Goal: Task Accomplishment & Management: Complete application form

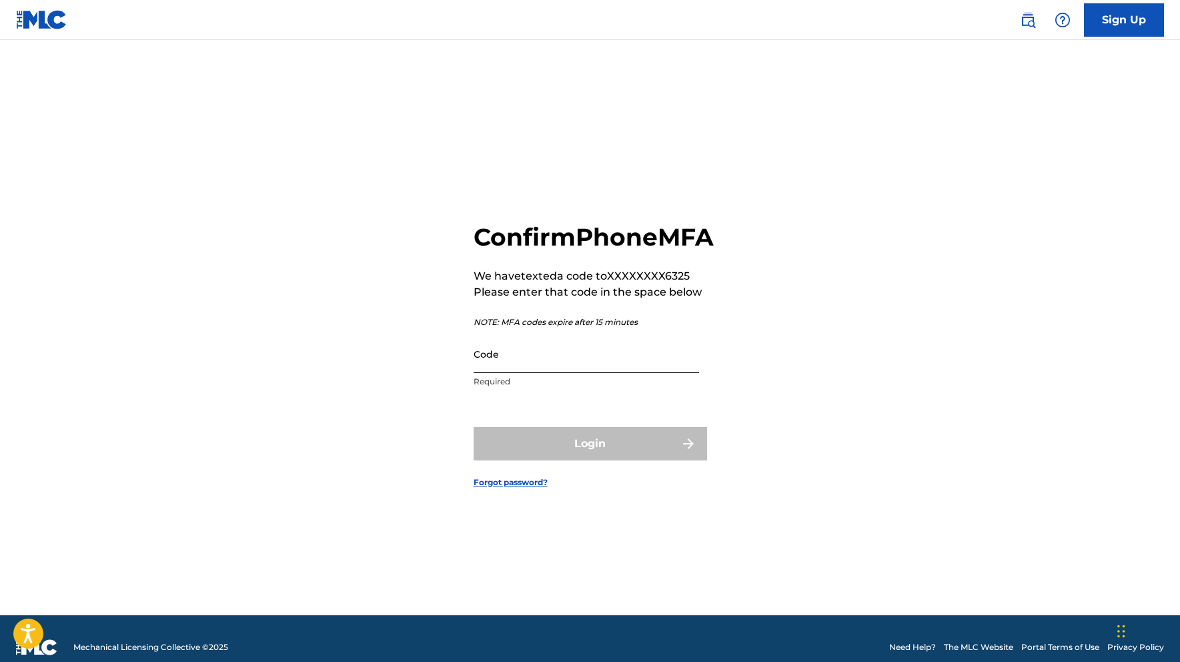
click at [514, 373] on input "Code" at bounding box center [587, 354] width 226 height 38
type input "452550"
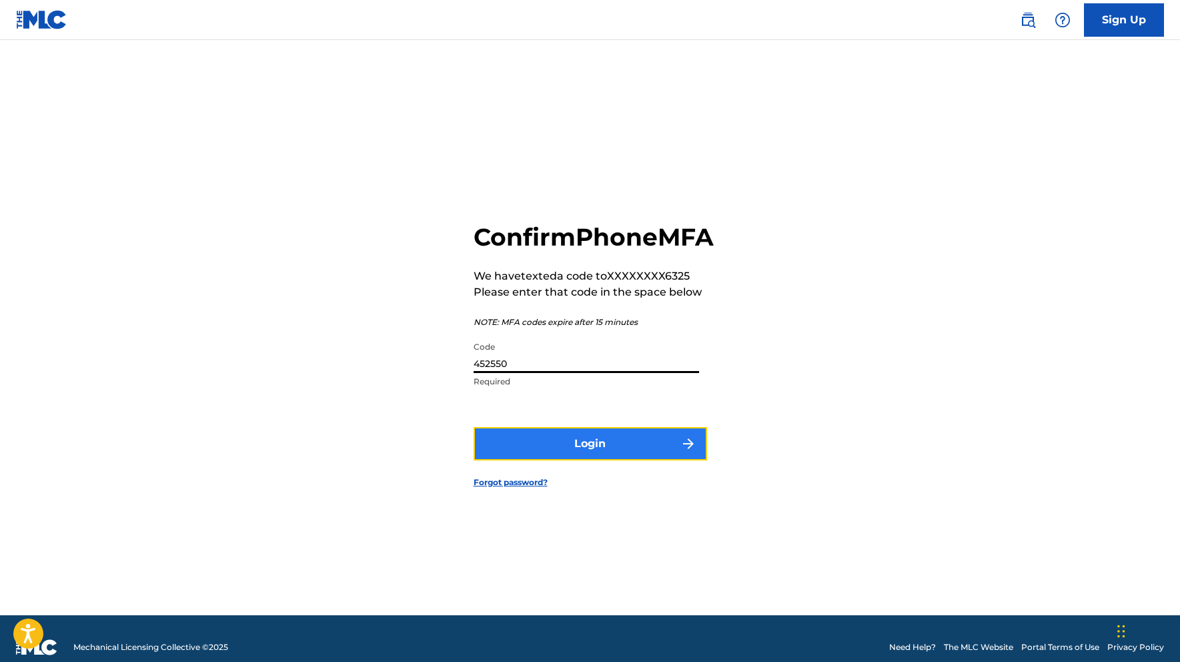
click at [524, 452] on button "Login" at bounding box center [591, 443] width 234 height 33
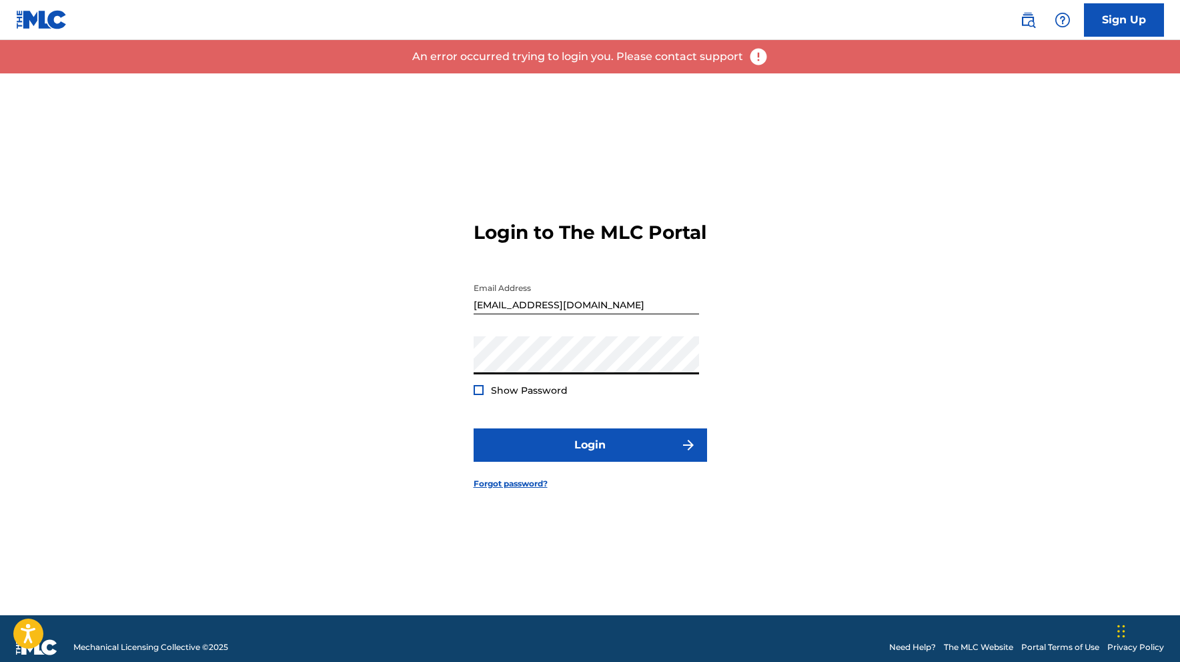
click at [475, 395] on div at bounding box center [479, 390] width 10 height 10
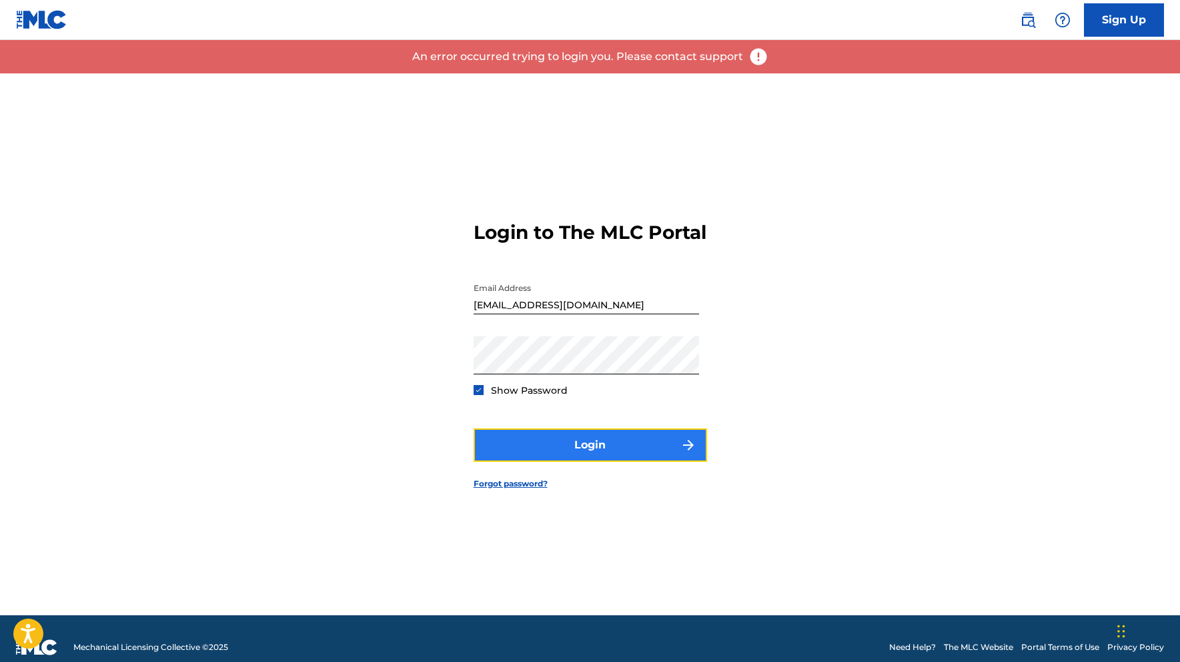
click at [556, 462] on button "Login" at bounding box center [591, 444] width 234 height 33
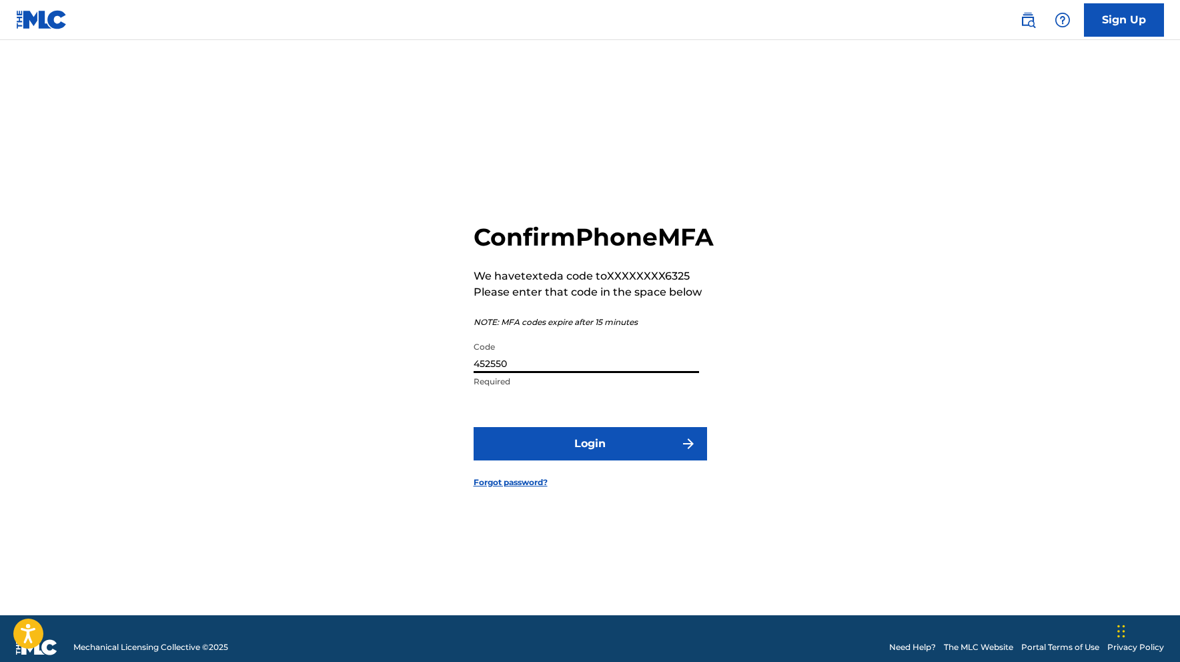
drag, startPoint x: 526, startPoint y: 386, endPoint x: 459, endPoint y: 378, distance: 67.9
click at [460, 378] on div "Confirm Phone MFA We have texted a code to XXXXXXXX6325 Please enter that code …" at bounding box center [590, 344] width 934 height 542
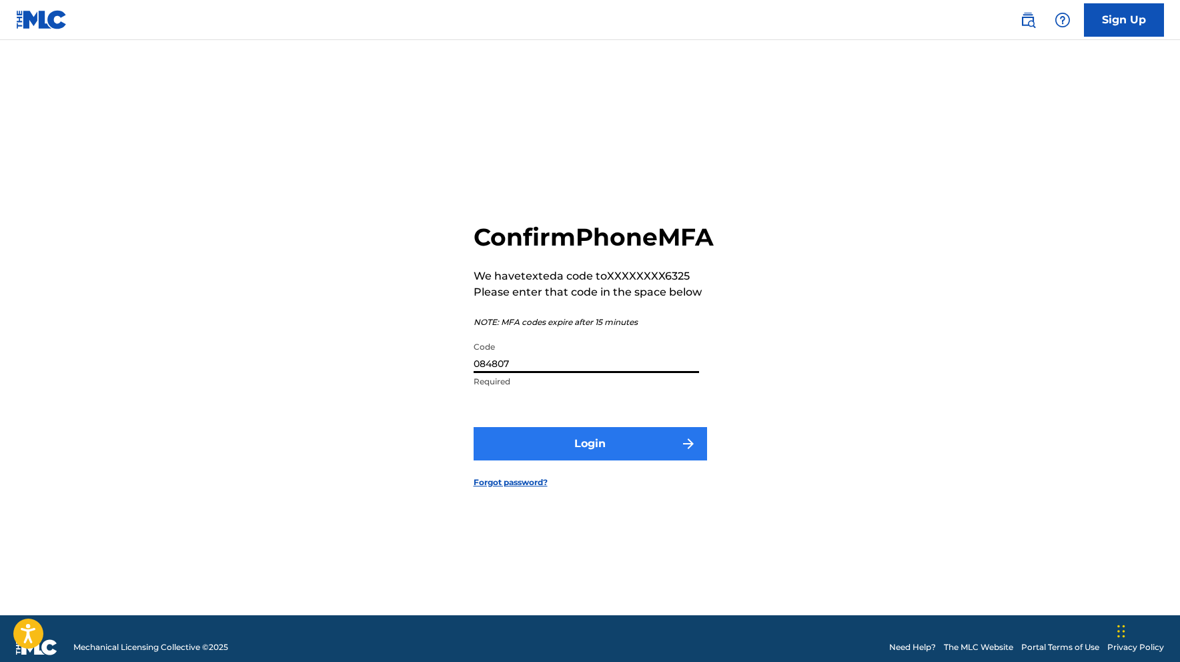
type input "084807"
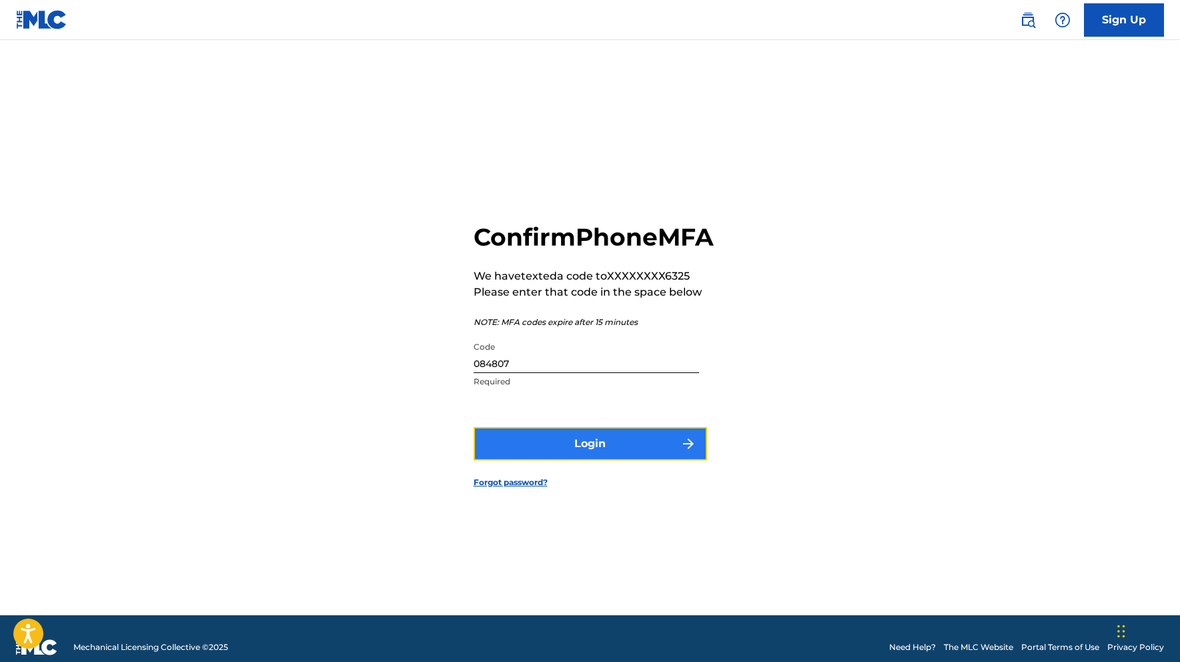
click at [522, 450] on button "Login" at bounding box center [591, 443] width 234 height 33
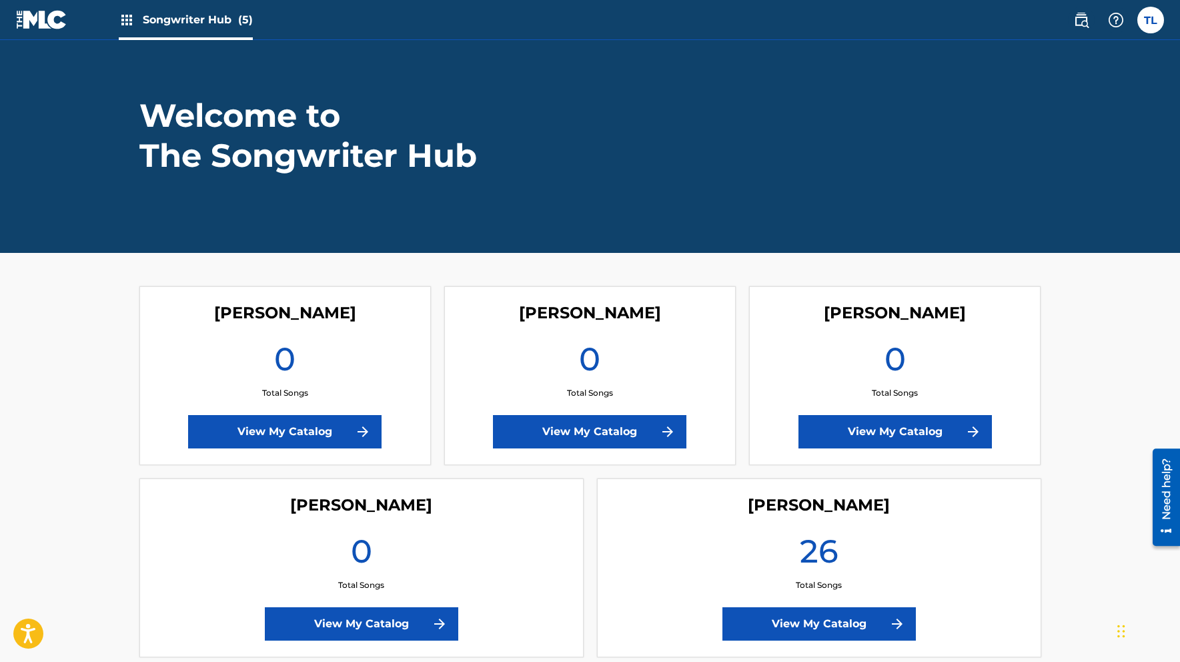
scroll to position [41, 0]
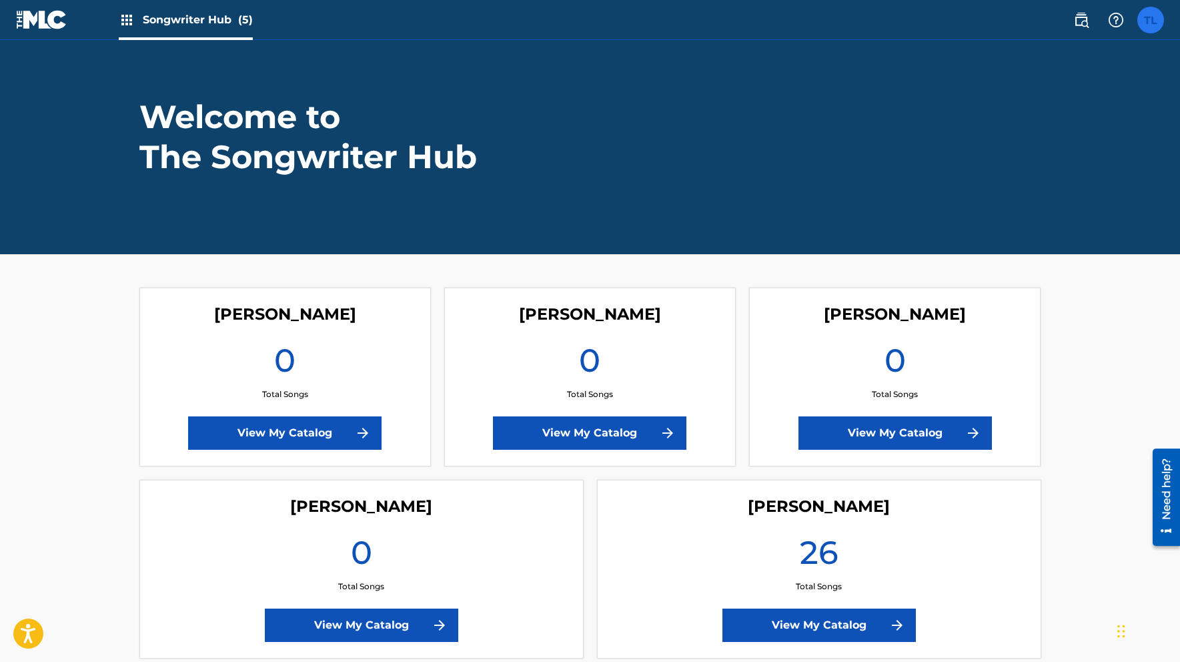
click at [1150, 19] on label at bounding box center [1151, 20] width 27 height 27
click at [1151, 20] on input "TL [PERSON_NAME] [EMAIL_ADDRESS][DOMAIN_NAME] Notification Preferences Profile …" at bounding box center [1151, 20] width 0 height 0
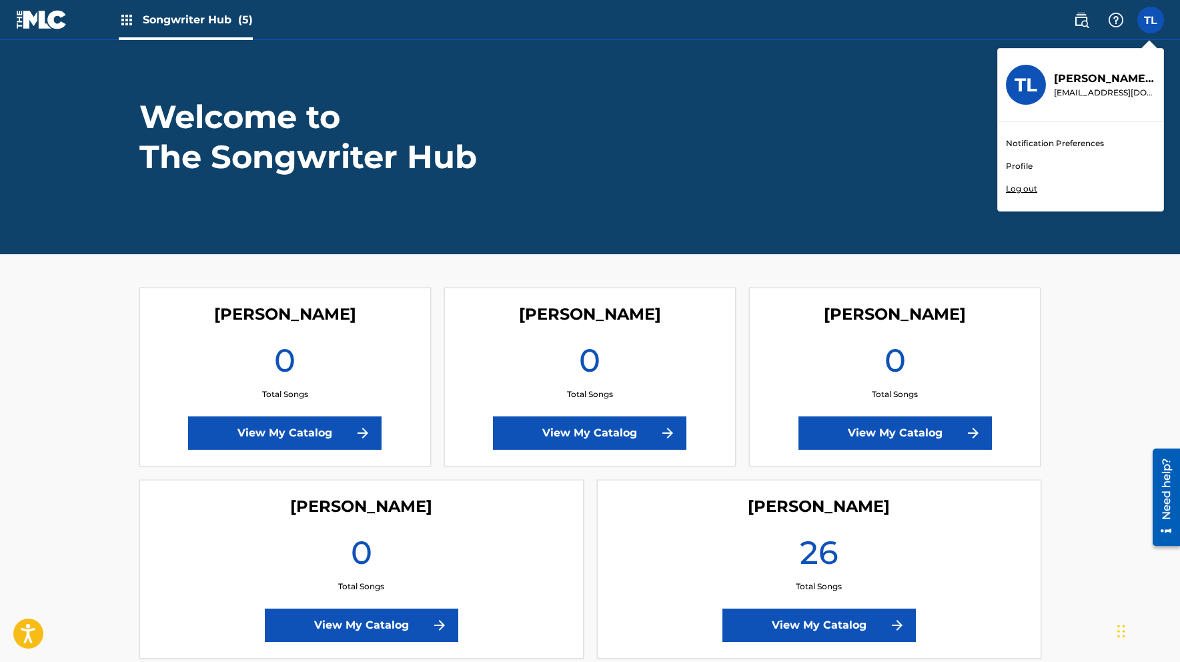
click at [1017, 168] on link "Profile" at bounding box center [1019, 166] width 27 height 12
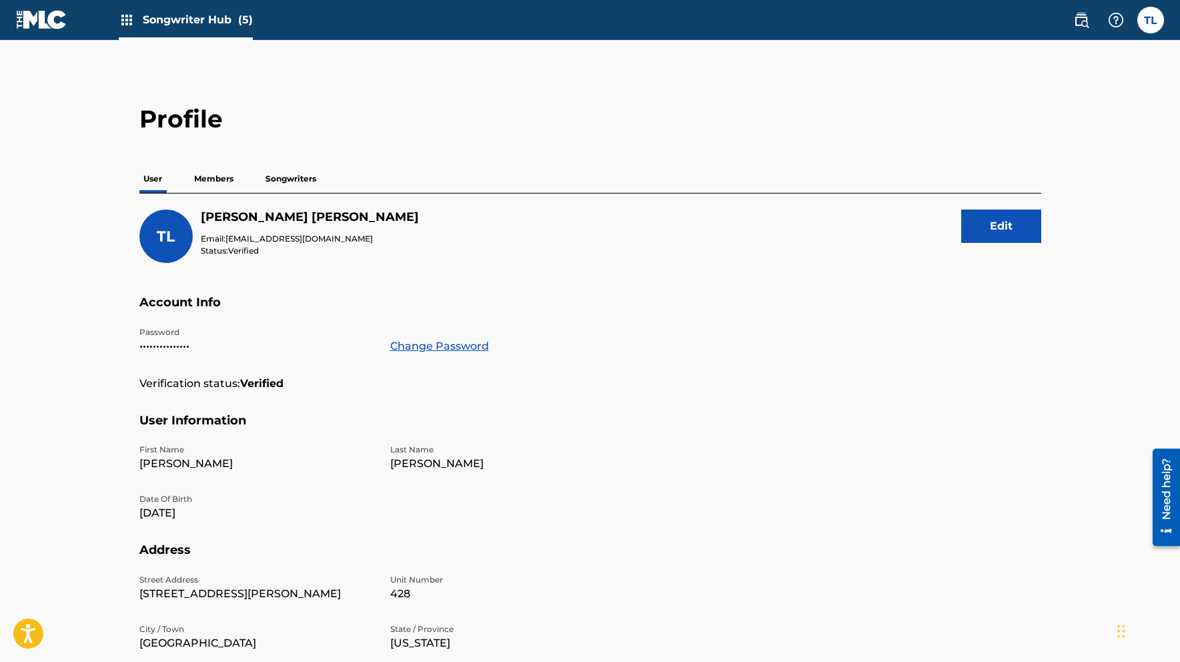
click at [212, 175] on p "Members" at bounding box center [213, 179] width 47 height 28
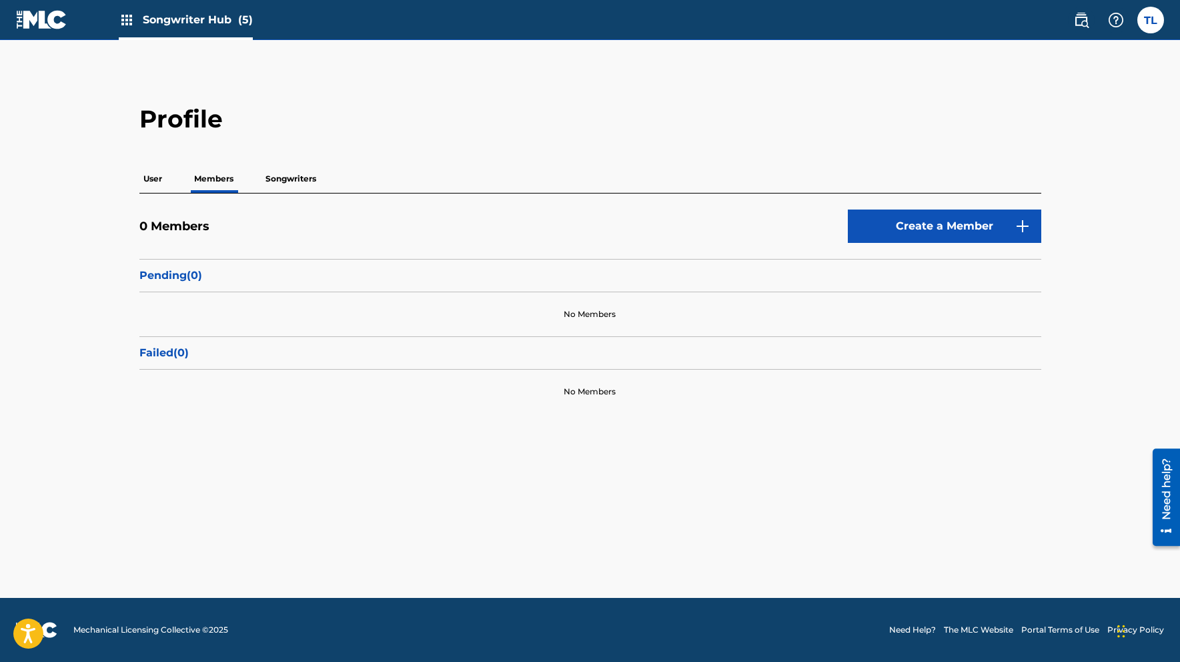
click at [240, 266] on div "Pending ( 0 )" at bounding box center [590, 275] width 902 height 33
click at [206, 274] on p "Pending ( 0 )" at bounding box center [590, 276] width 902 height 16
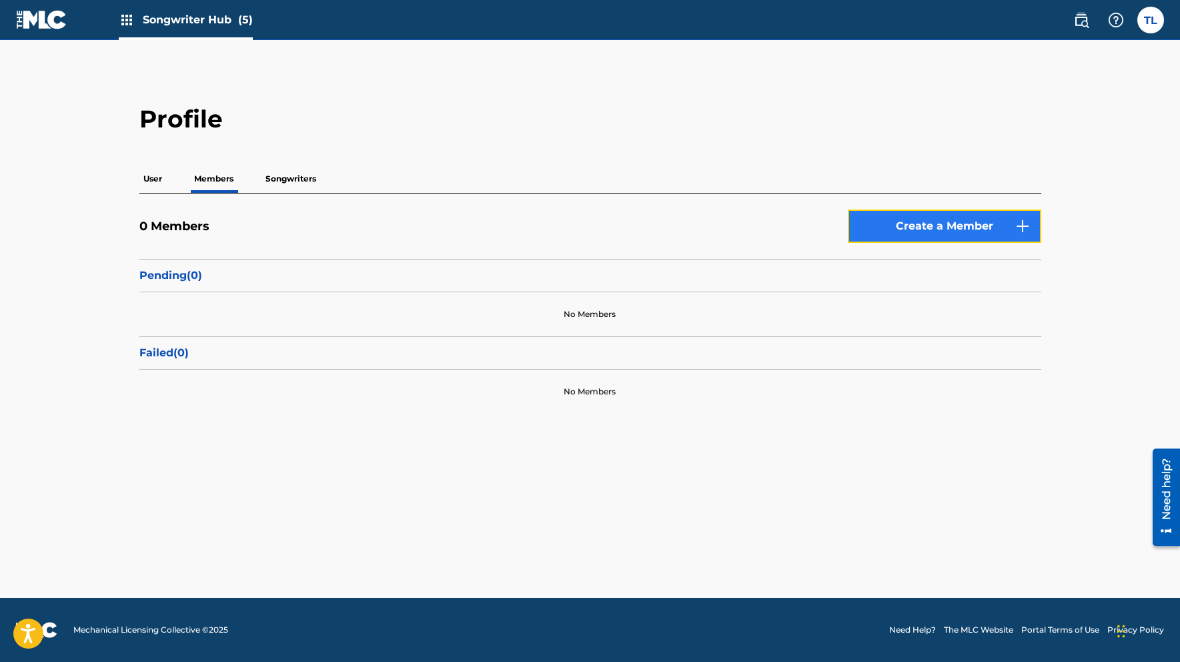
click at [979, 222] on link "Create a Member" at bounding box center [944, 226] width 193 height 33
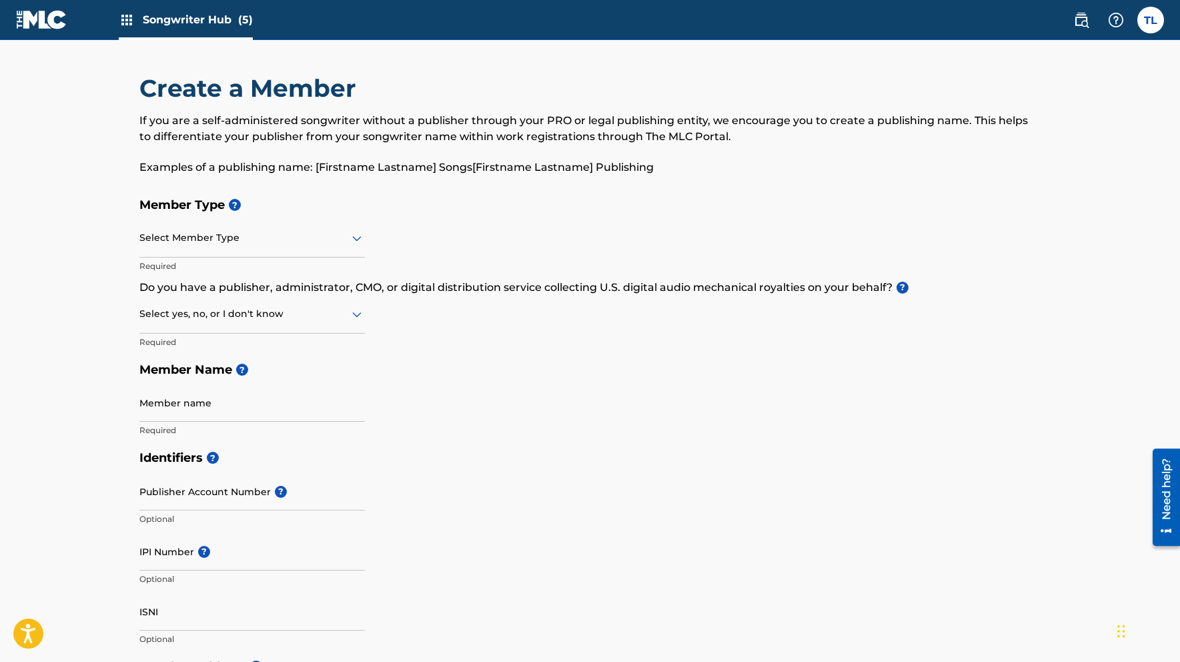
click at [352, 232] on icon at bounding box center [357, 238] width 16 height 16
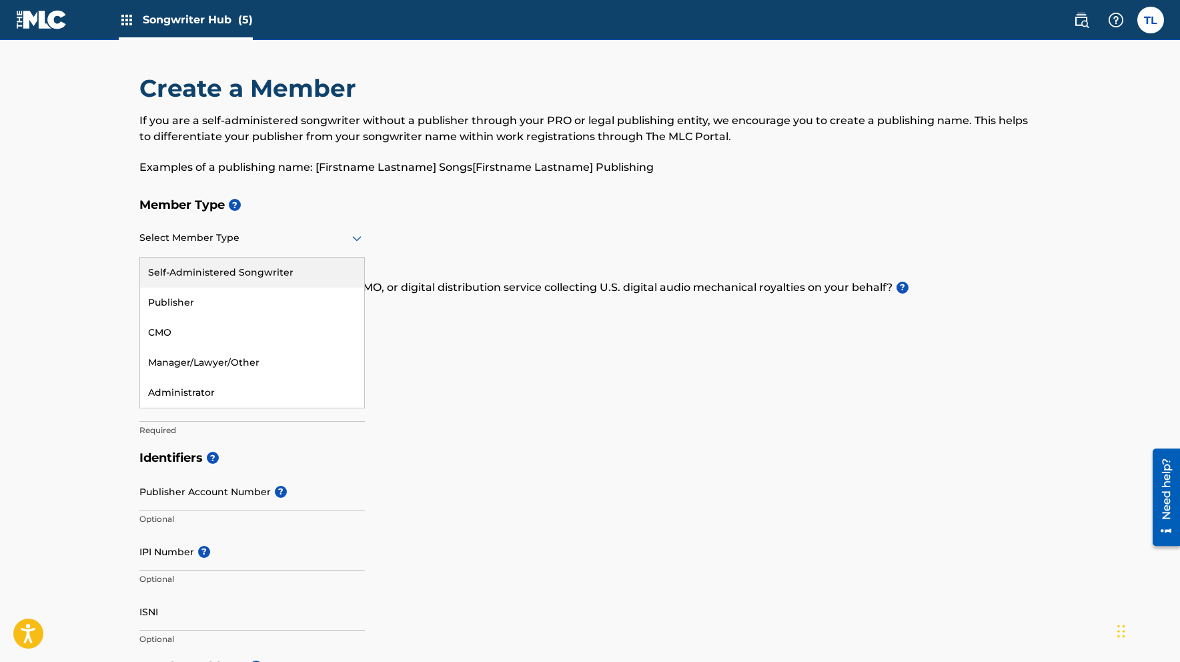
click at [105, 258] on main "Create a Member If you are a self-administered songwriter without a publisher t…" at bounding box center [590, 639] width 1180 height 1198
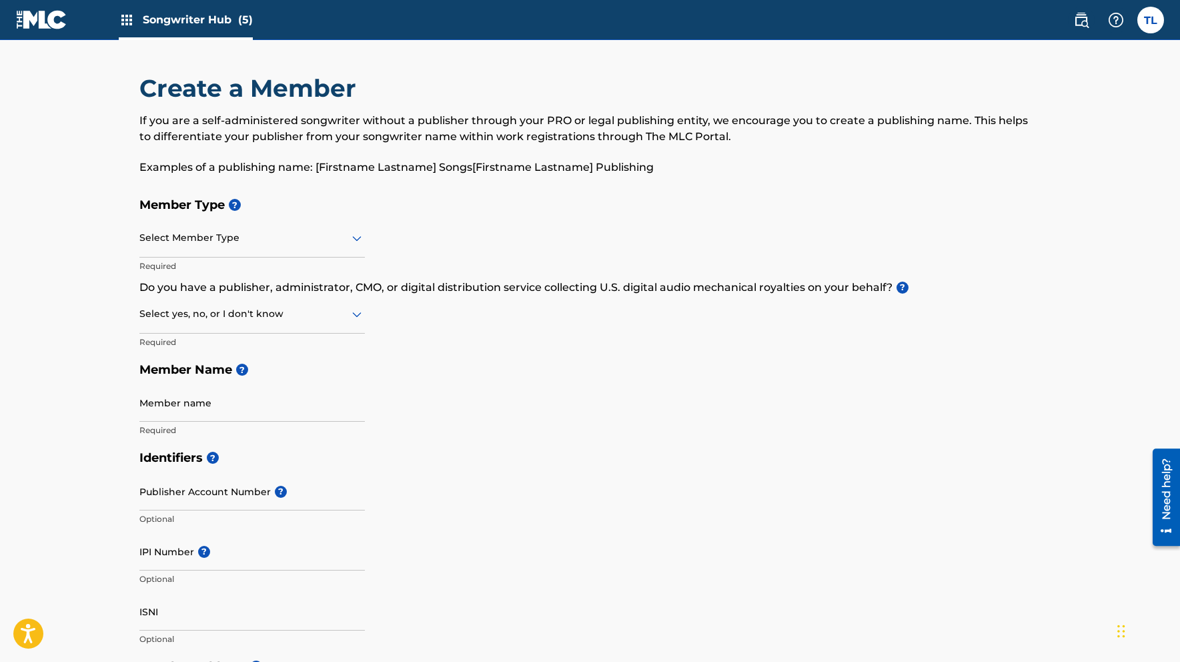
click at [358, 240] on icon at bounding box center [356, 238] width 9 height 5
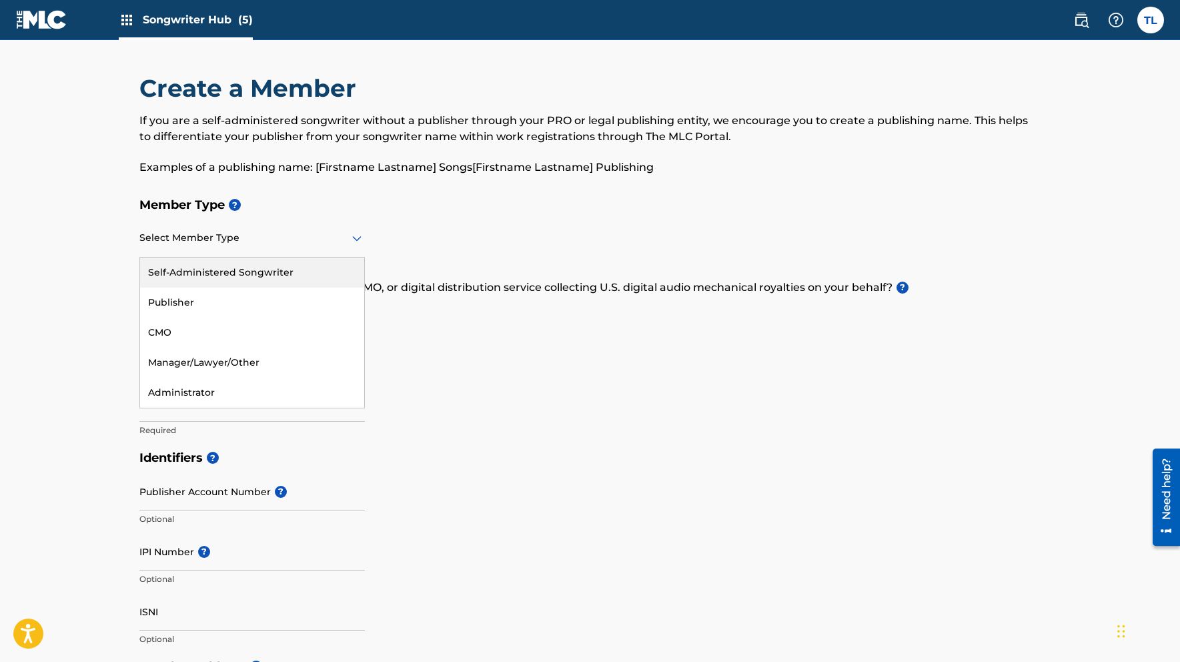
click at [263, 270] on div "Self-Administered Songwriter" at bounding box center [252, 273] width 224 height 30
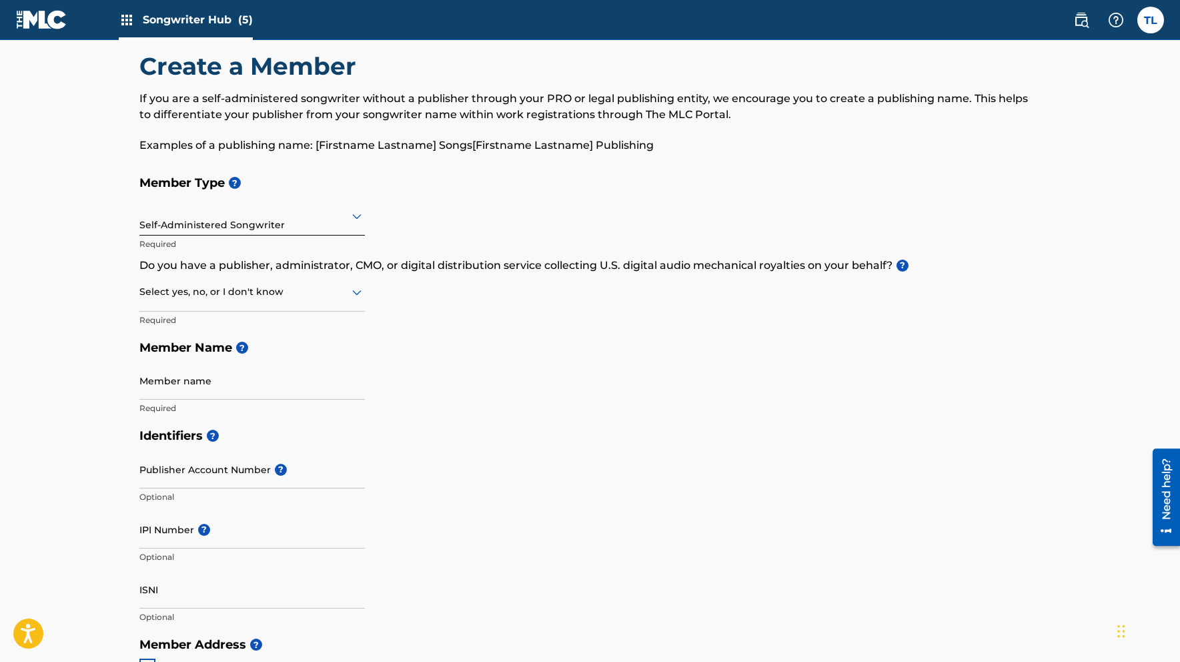
scroll to position [23, 0]
click at [355, 290] on icon at bounding box center [357, 291] width 16 height 16
click at [457, 326] on div "Member Type ? Self-Administered Songwriter Required Do you have a publisher, ad…" at bounding box center [590, 293] width 902 height 253
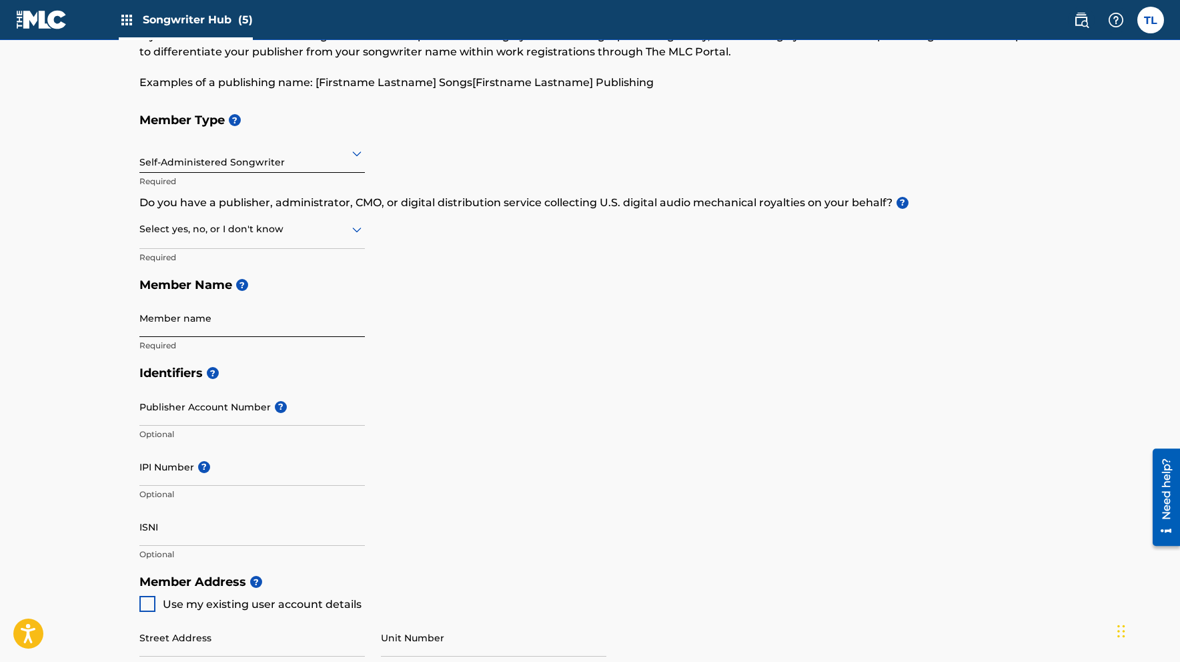
scroll to position [87, 0]
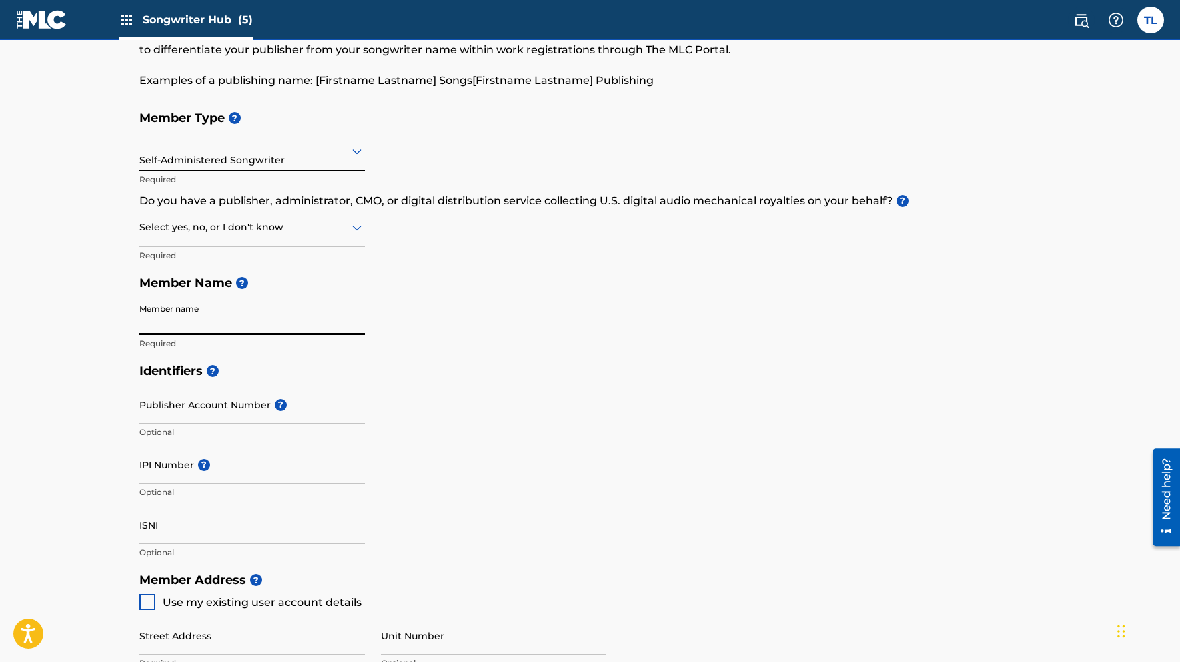
click at [195, 316] on input "Member name" at bounding box center [252, 316] width 226 height 38
type input "[PERSON_NAME]"
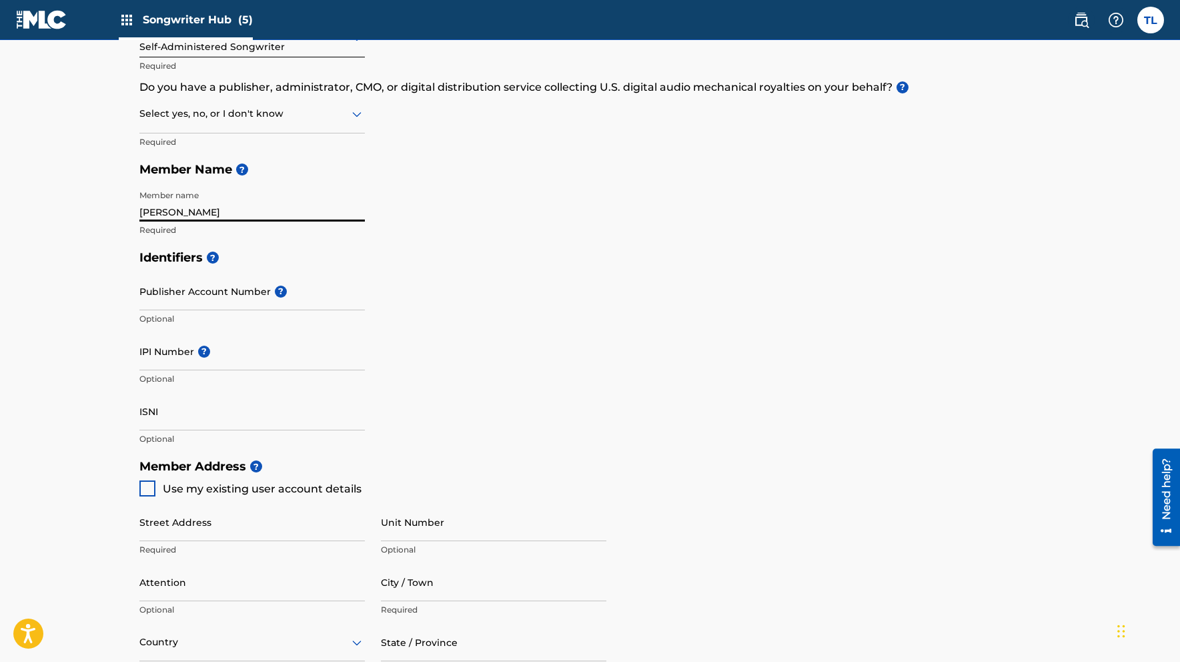
scroll to position [200, 0]
click at [173, 298] on input "Publisher Account Number ?" at bounding box center [252, 292] width 226 height 38
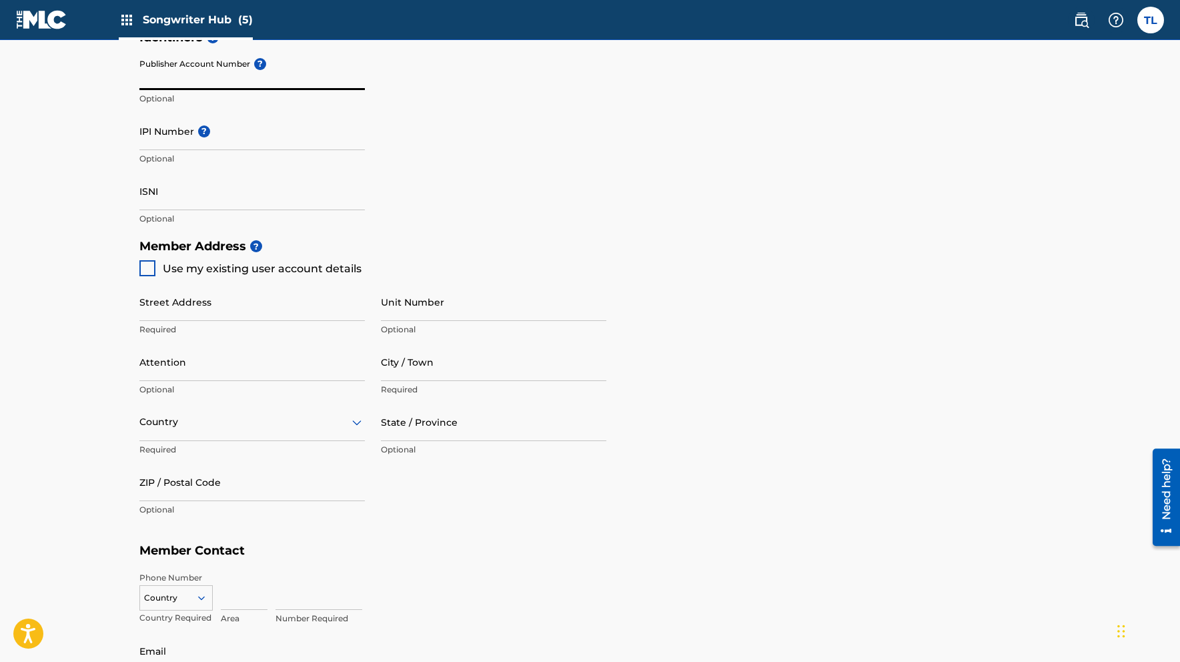
scroll to position [422, 0]
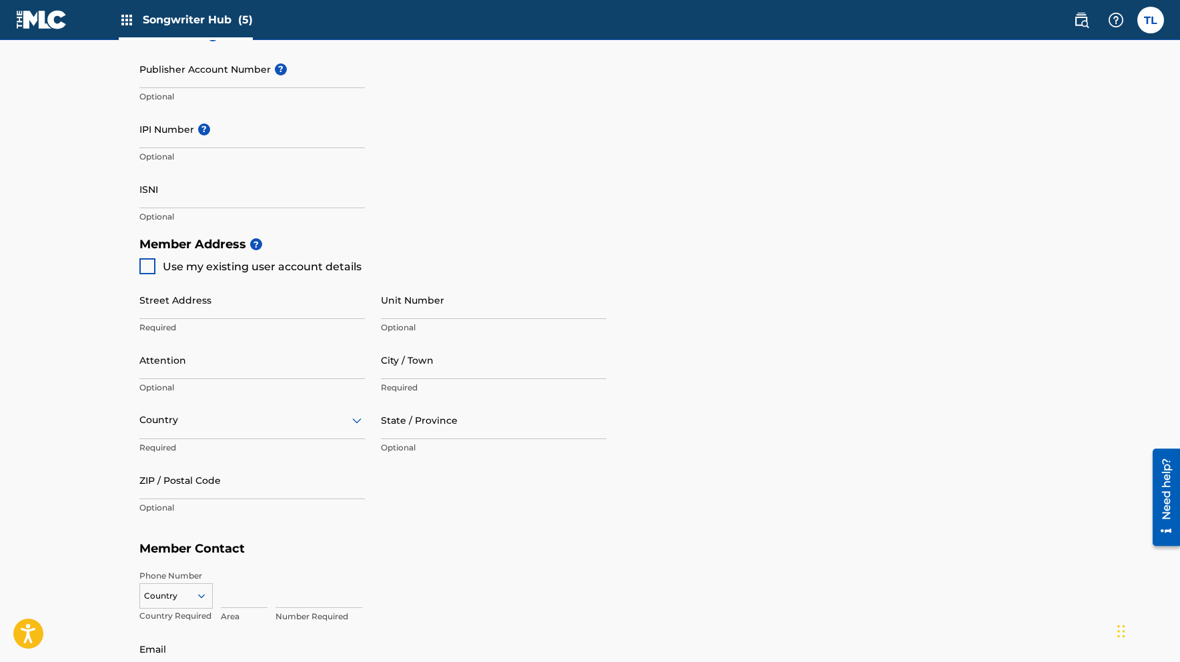
click at [141, 267] on div at bounding box center [147, 266] width 16 height 16
type input "[STREET_ADDRESS][PERSON_NAME]"
type input "[GEOGRAPHIC_DATA]"
type input "90036"
type input "323"
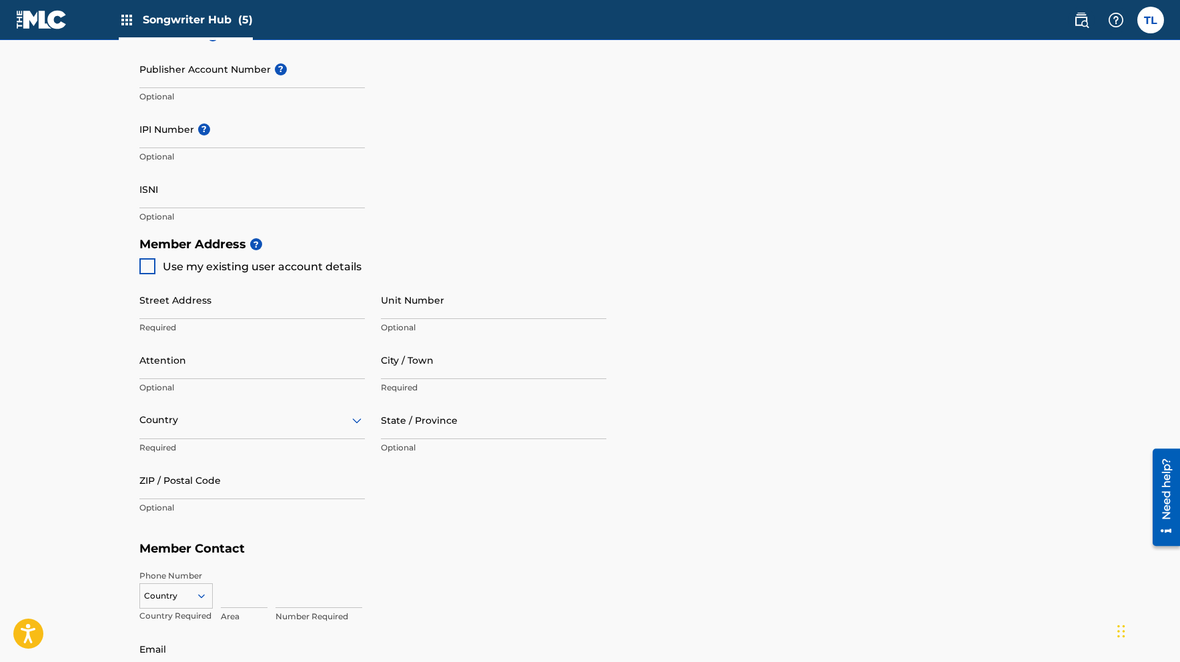
type input "4286325"
type input "[EMAIL_ADDRESS][DOMAIN_NAME]"
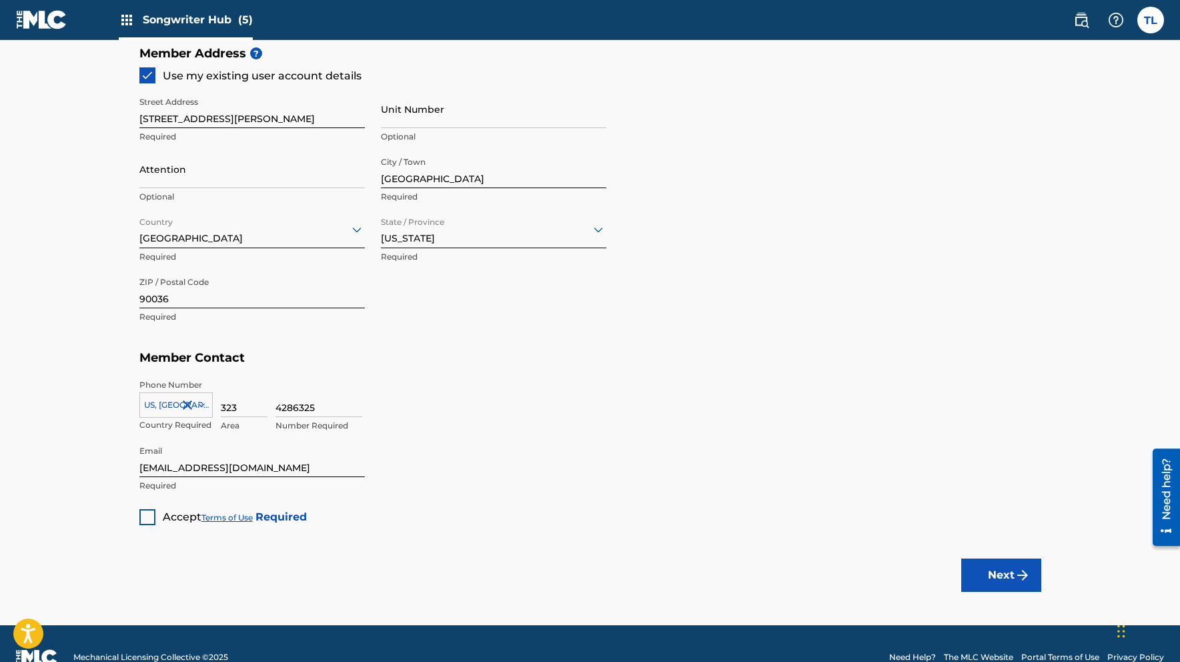
scroll to position [640, 0]
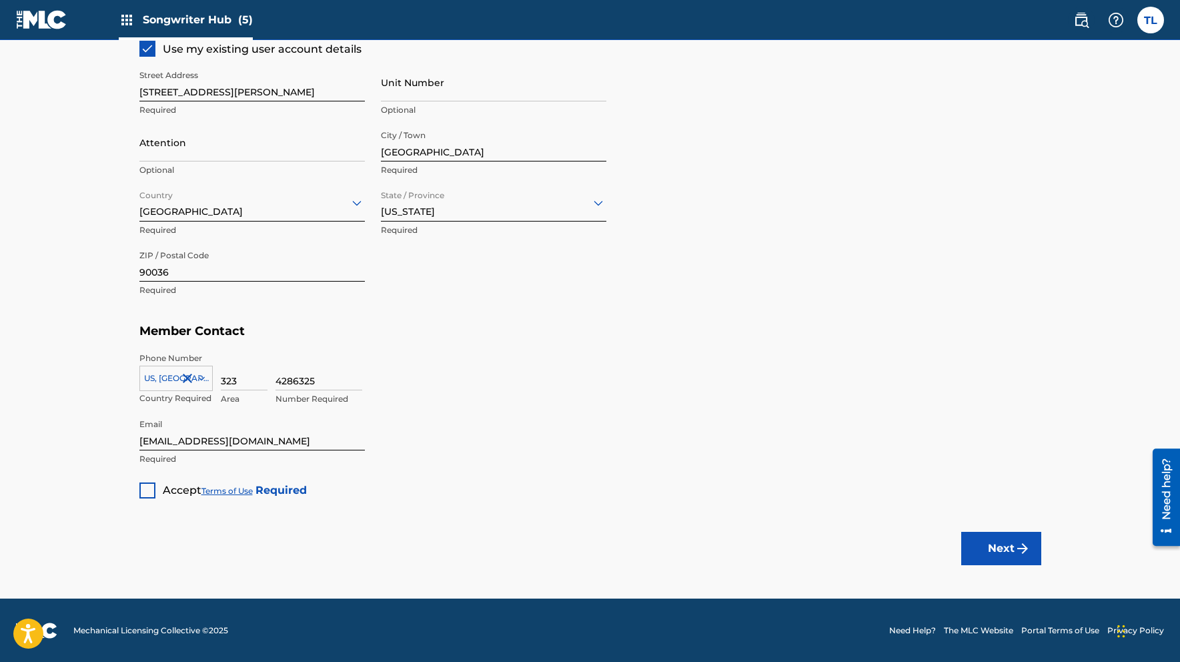
click at [141, 488] on div at bounding box center [147, 490] width 16 height 16
click at [1003, 550] on button "Next" at bounding box center [1001, 548] width 80 height 33
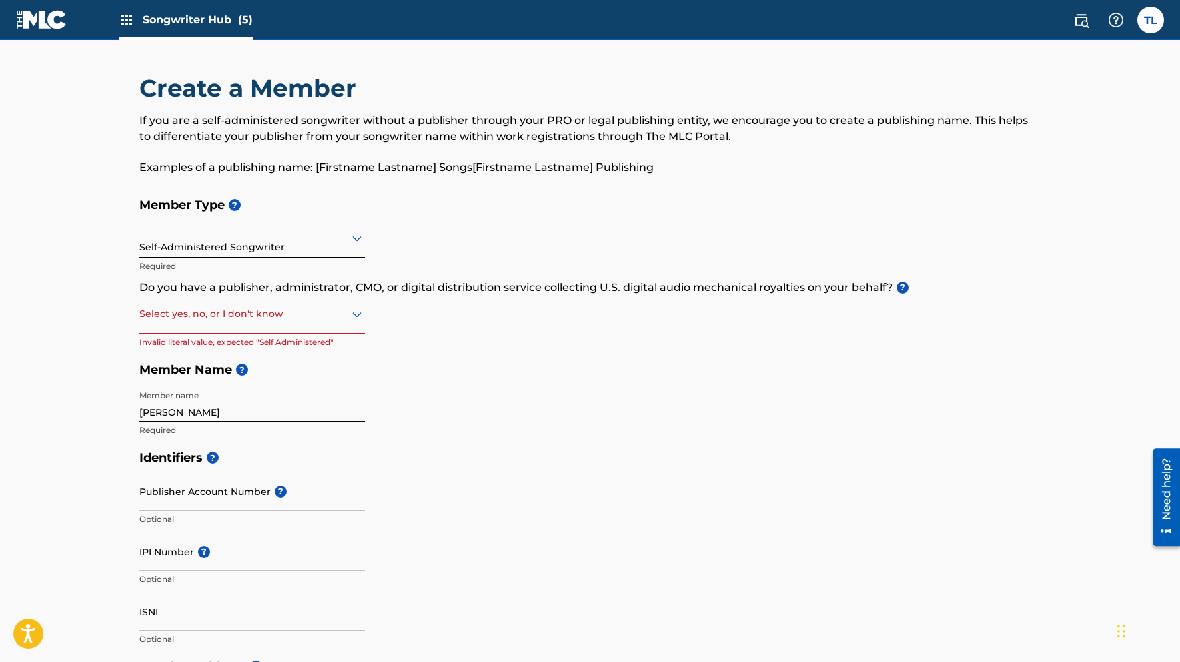
click at [359, 310] on icon at bounding box center [357, 314] width 16 height 16
click at [193, 342] on div "Yes" at bounding box center [252, 349] width 224 height 30
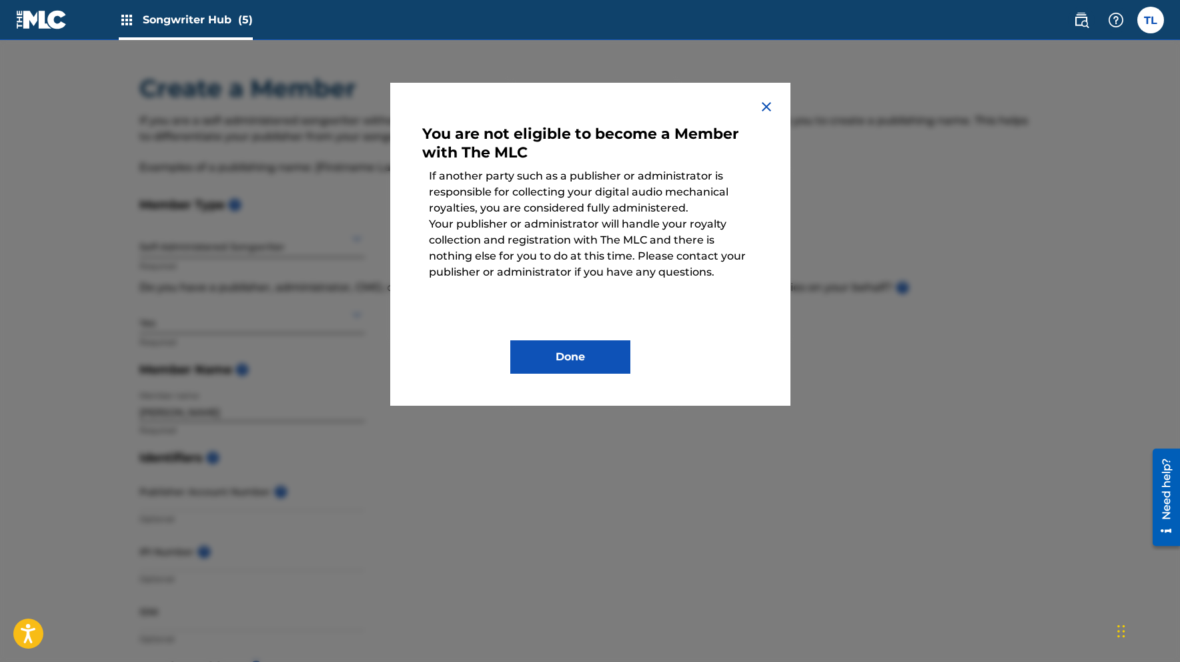
click at [767, 103] on img at bounding box center [767, 107] width 16 height 16
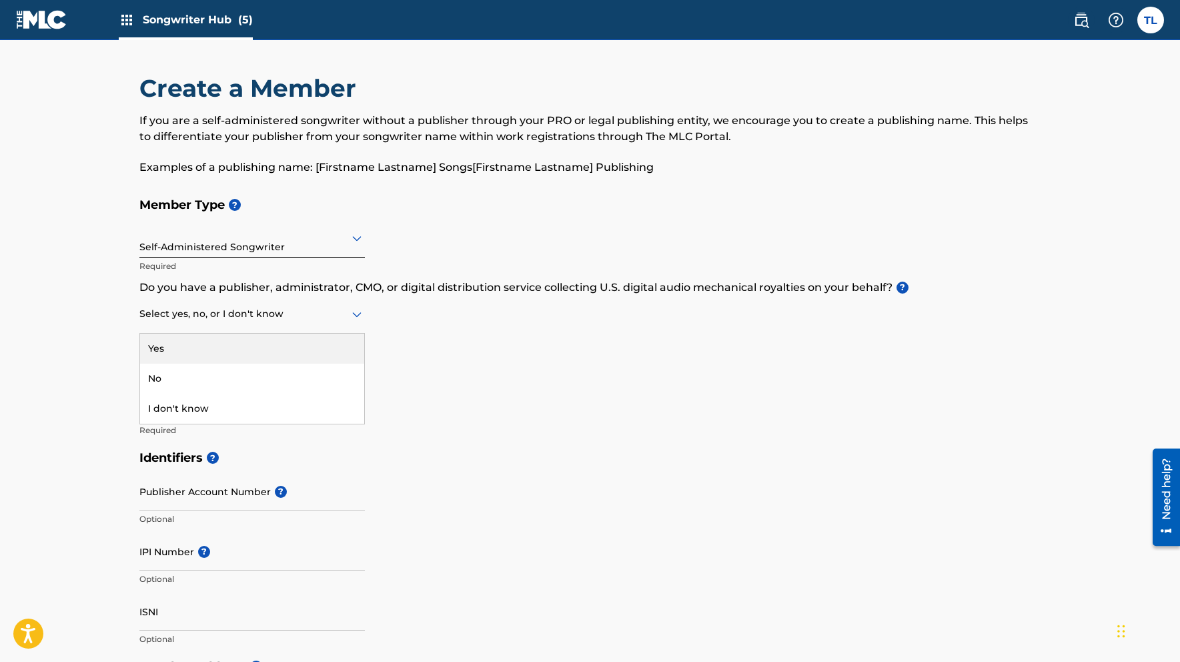
click at [358, 314] on icon at bounding box center [356, 314] width 9 height 5
click at [164, 380] on div "No" at bounding box center [252, 379] width 224 height 30
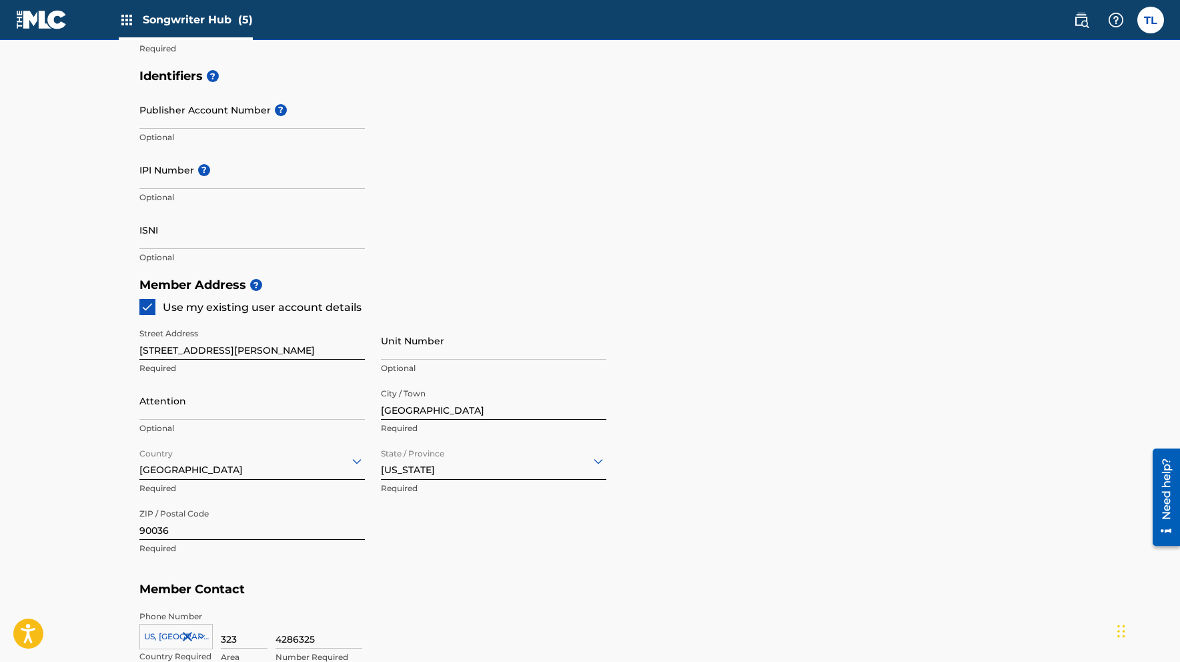
scroll to position [611, 0]
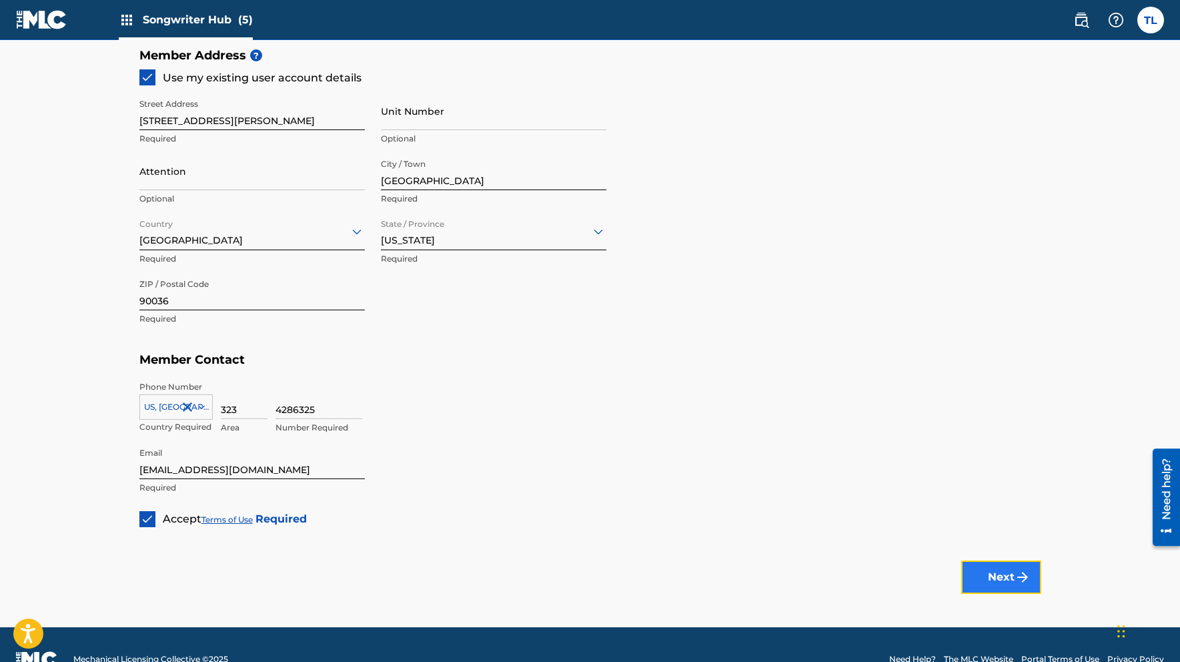
click at [998, 576] on button "Next" at bounding box center [1001, 576] width 80 height 33
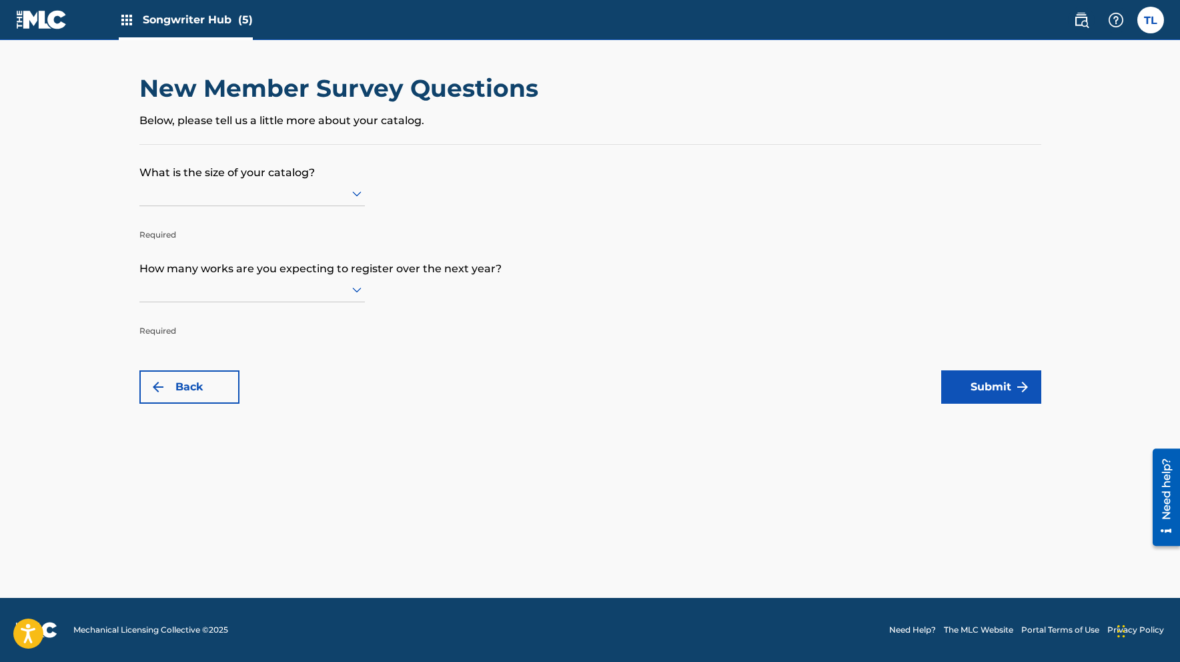
click at [157, 198] on div at bounding box center [252, 193] width 226 height 17
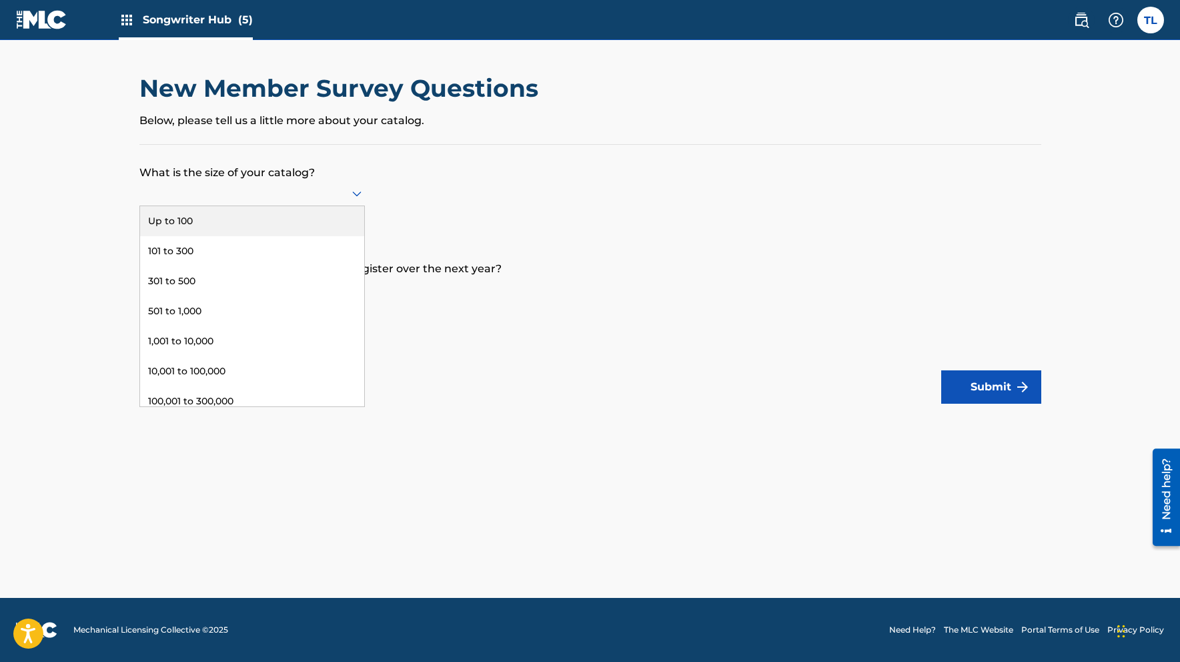
click at [172, 218] on div "Up to 100" at bounding box center [252, 221] width 224 height 30
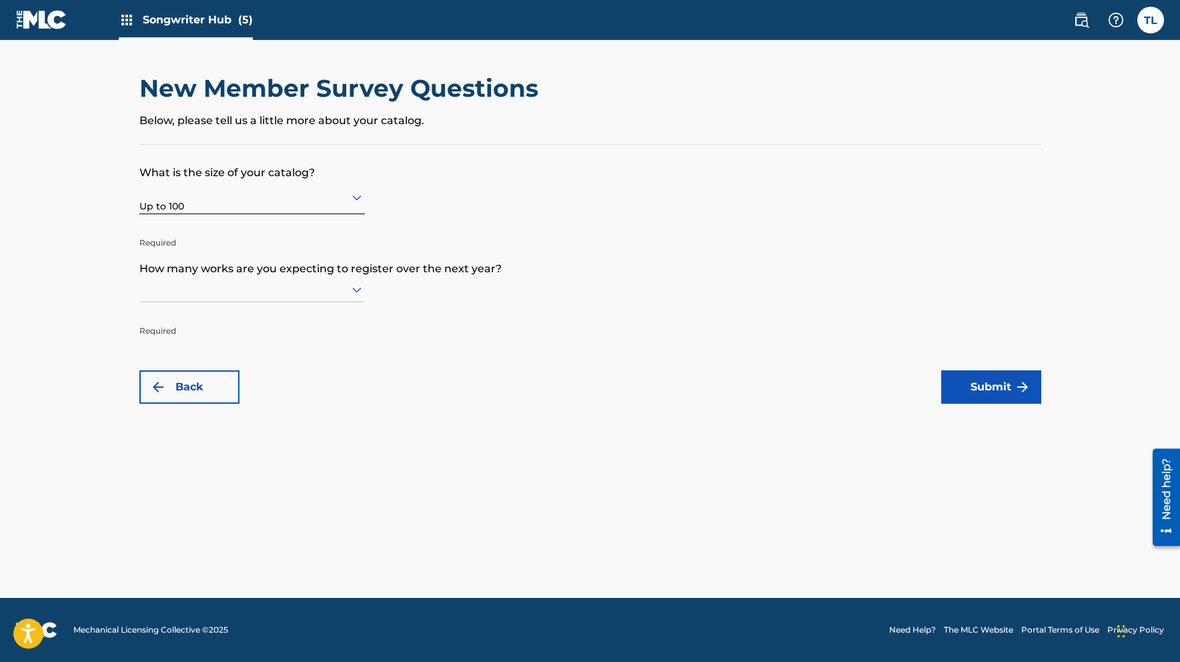
click at [355, 290] on icon at bounding box center [356, 290] width 9 height 5
click at [208, 316] on div "Up to 100" at bounding box center [252, 317] width 224 height 30
click at [990, 387] on button "Submit" at bounding box center [991, 386] width 100 height 33
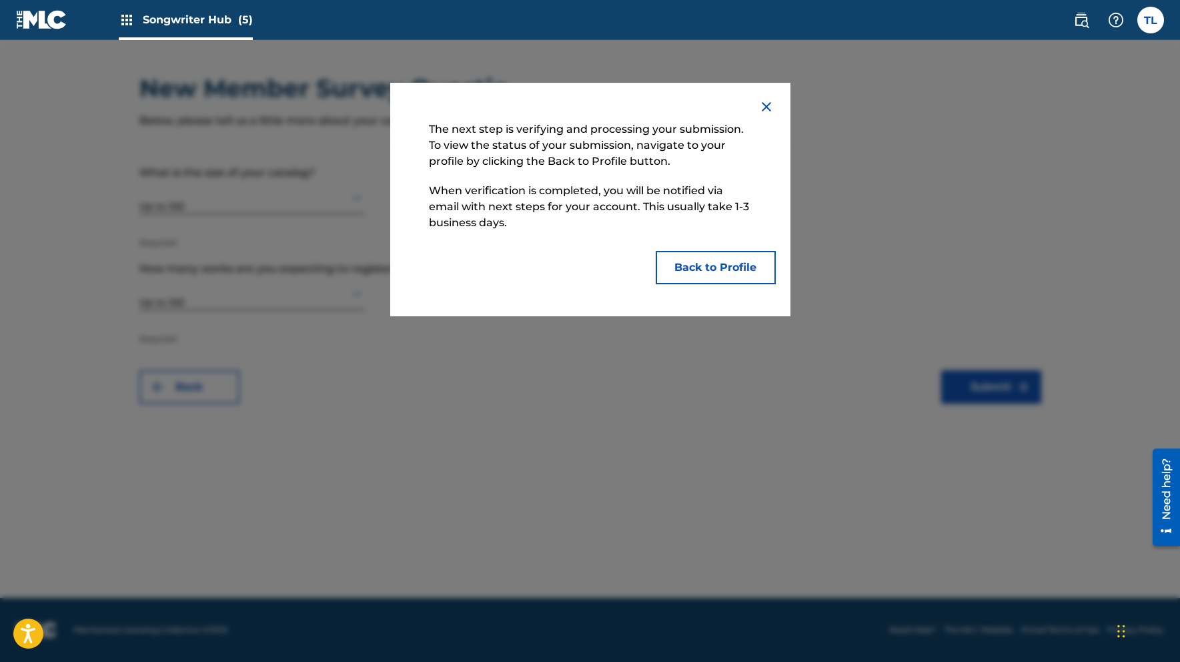
click at [766, 105] on img at bounding box center [767, 107] width 16 height 16
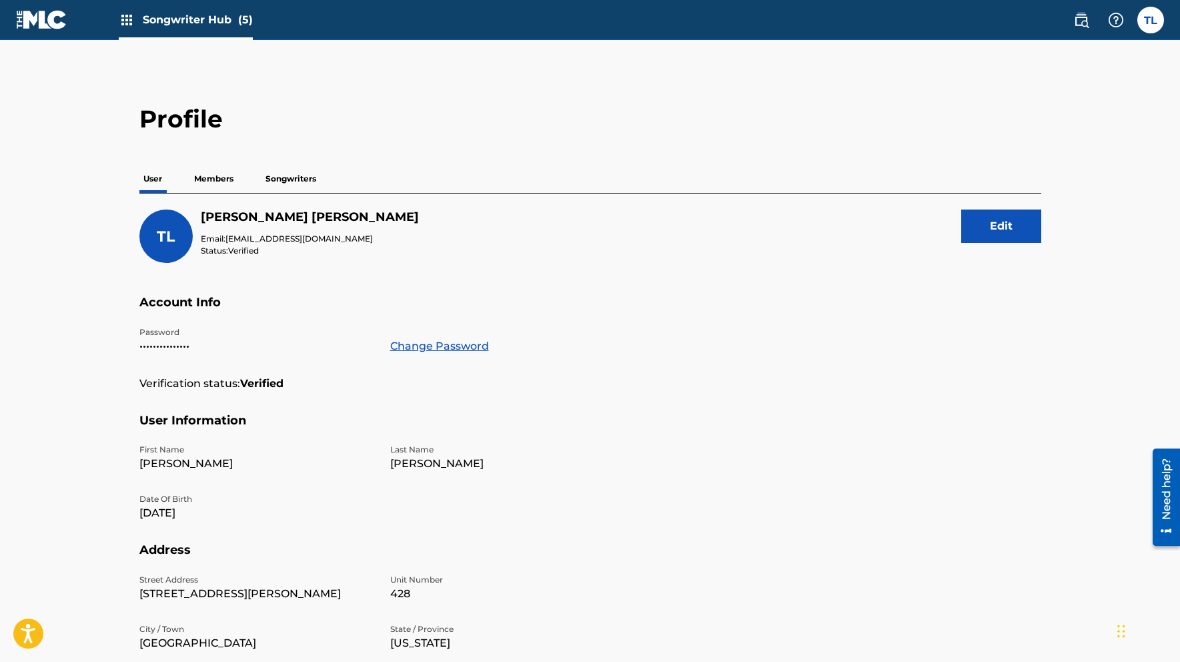
click at [208, 181] on p "Members" at bounding box center [213, 179] width 47 height 28
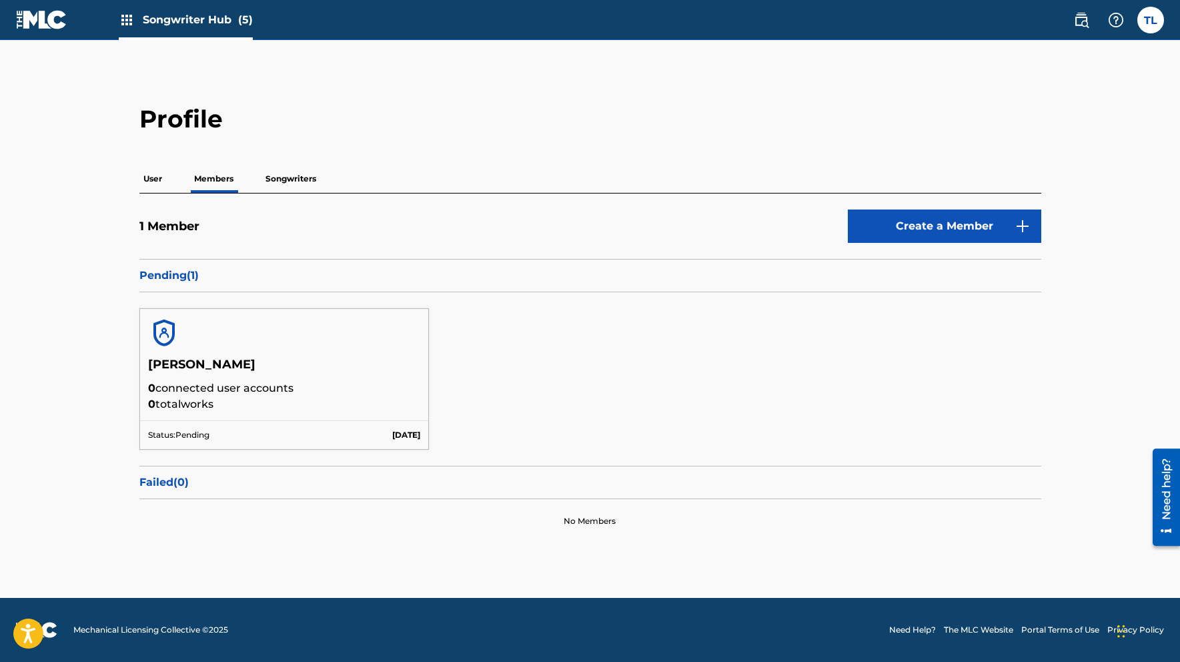
click at [288, 176] on p "Songwriters" at bounding box center [291, 179] width 59 height 28
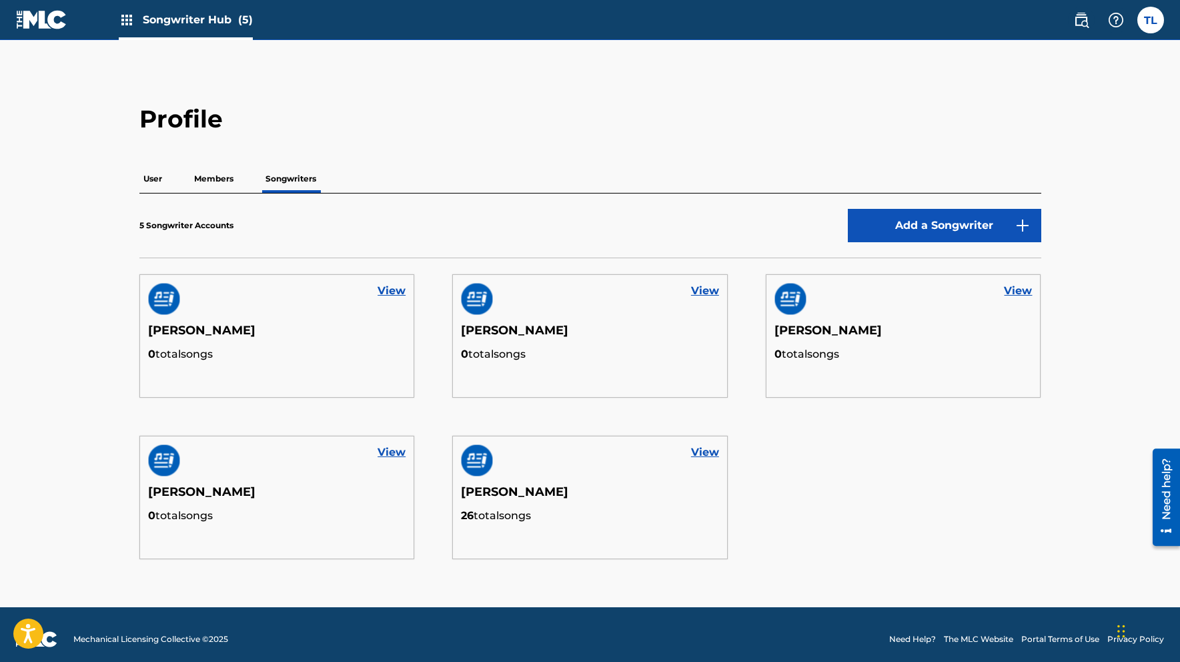
click at [212, 174] on p "Members" at bounding box center [213, 179] width 47 height 28
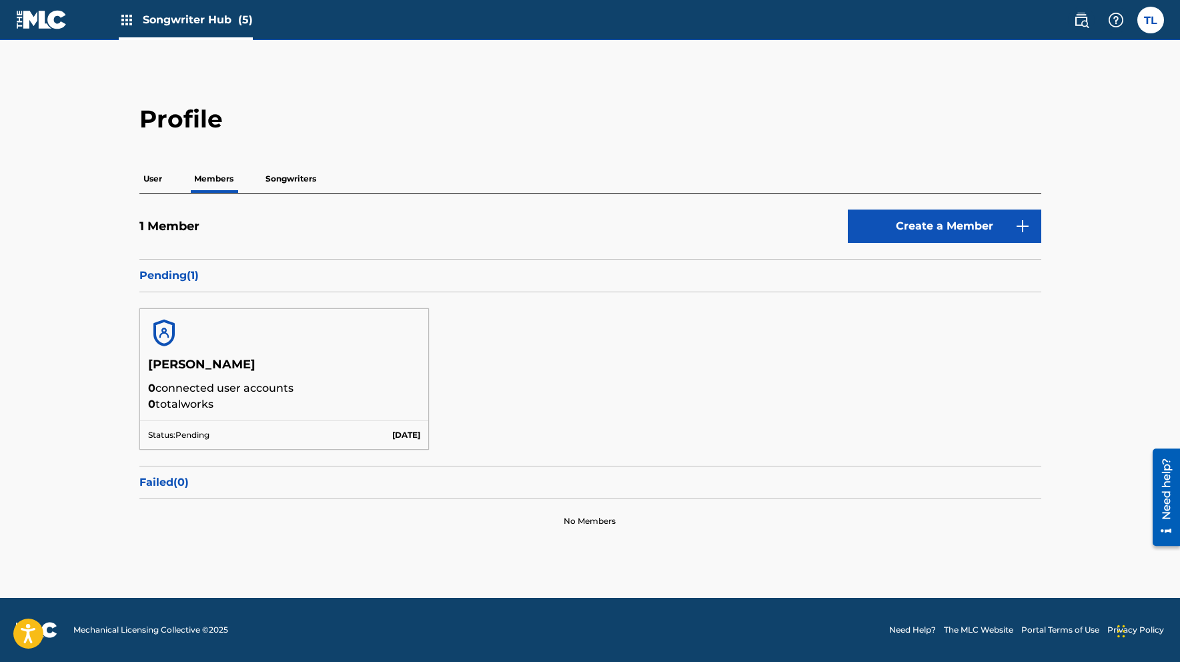
click at [281, 179] on p "Songwriters" at bounding box center [291, 179] width 59 height 28
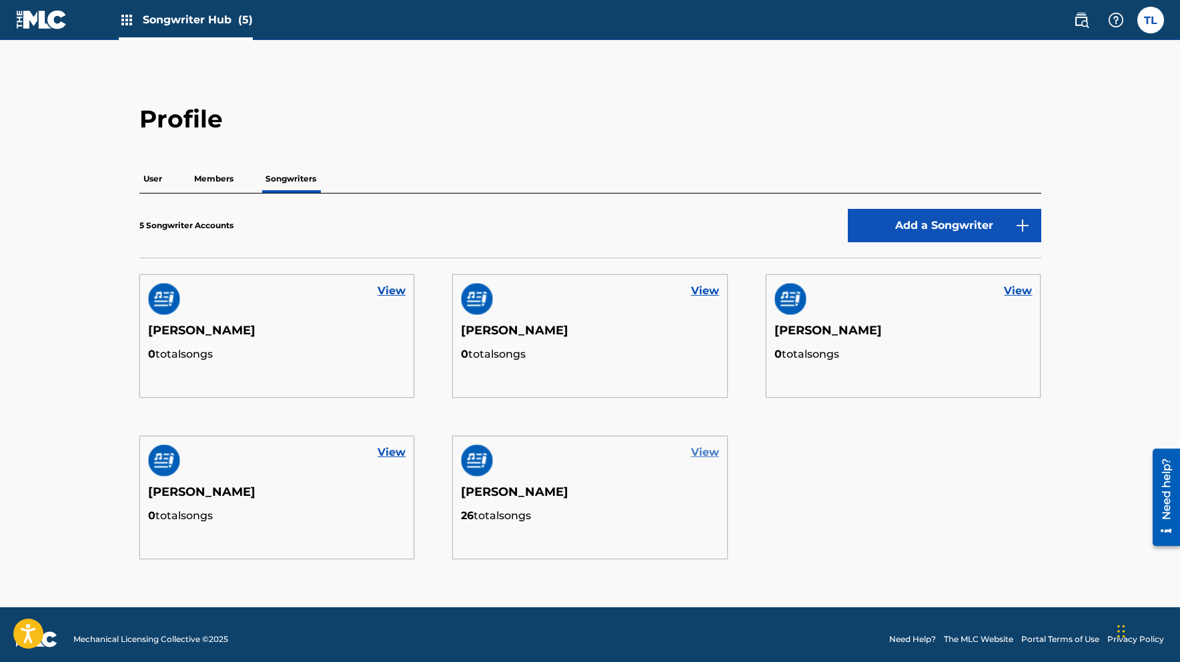
click at [709, 454] on link "View" at bounding box center [705, 452] width 28 height 16
click at [701, 450] on link "View" at bounding box center [705, 452] width 28 height 16
click at [217, 179] on p "Members" at bounding box center [213, 179] width 47 height 28
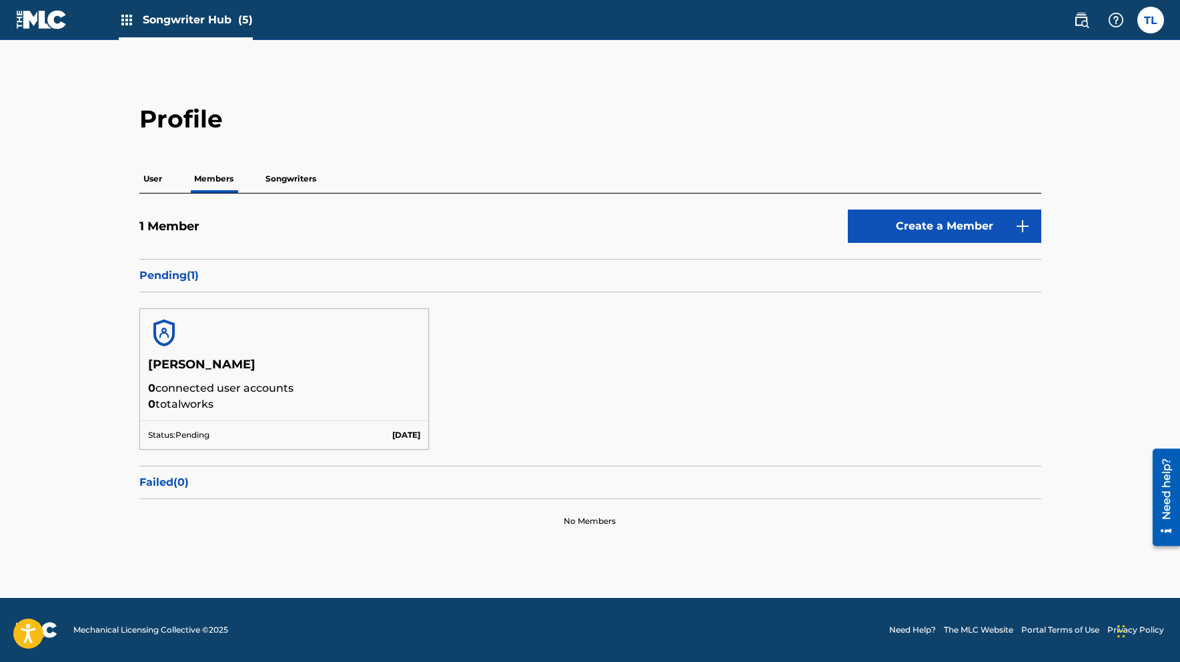
click at [293, 181] on p "Songwriters" at bounding box center [291, 179] width 59 height 28
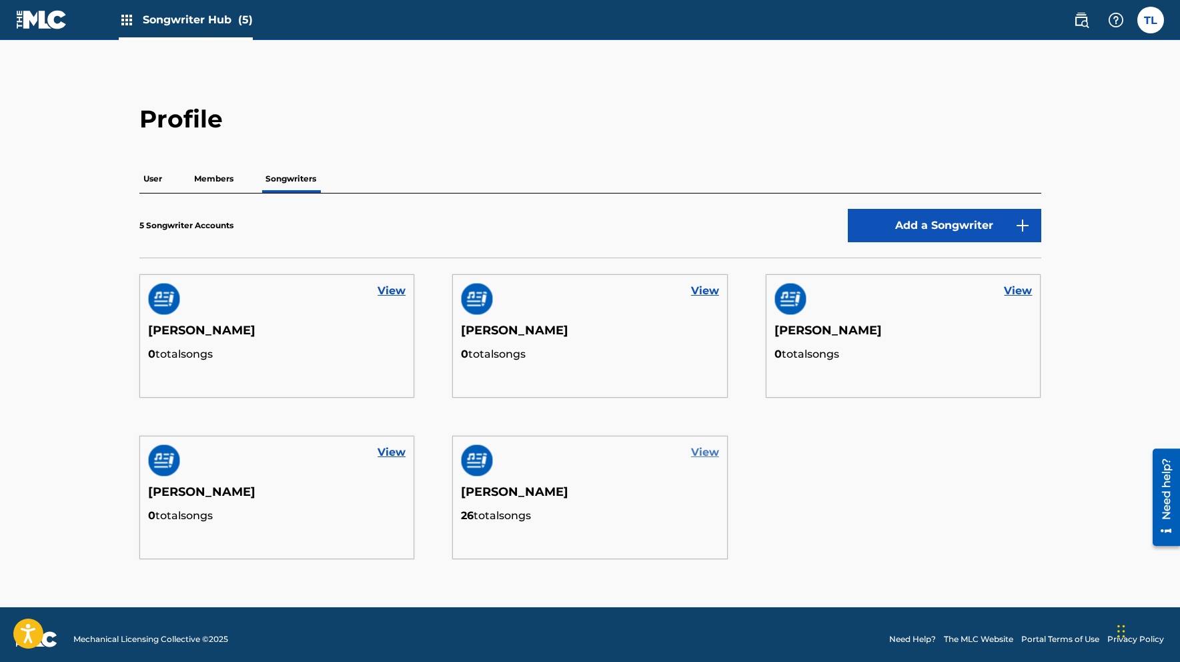
click at [709, 454] on link "View" at bounding box center [705, 452] width 28 height 16
